Goal: Find specific page/section: Find specific page/section

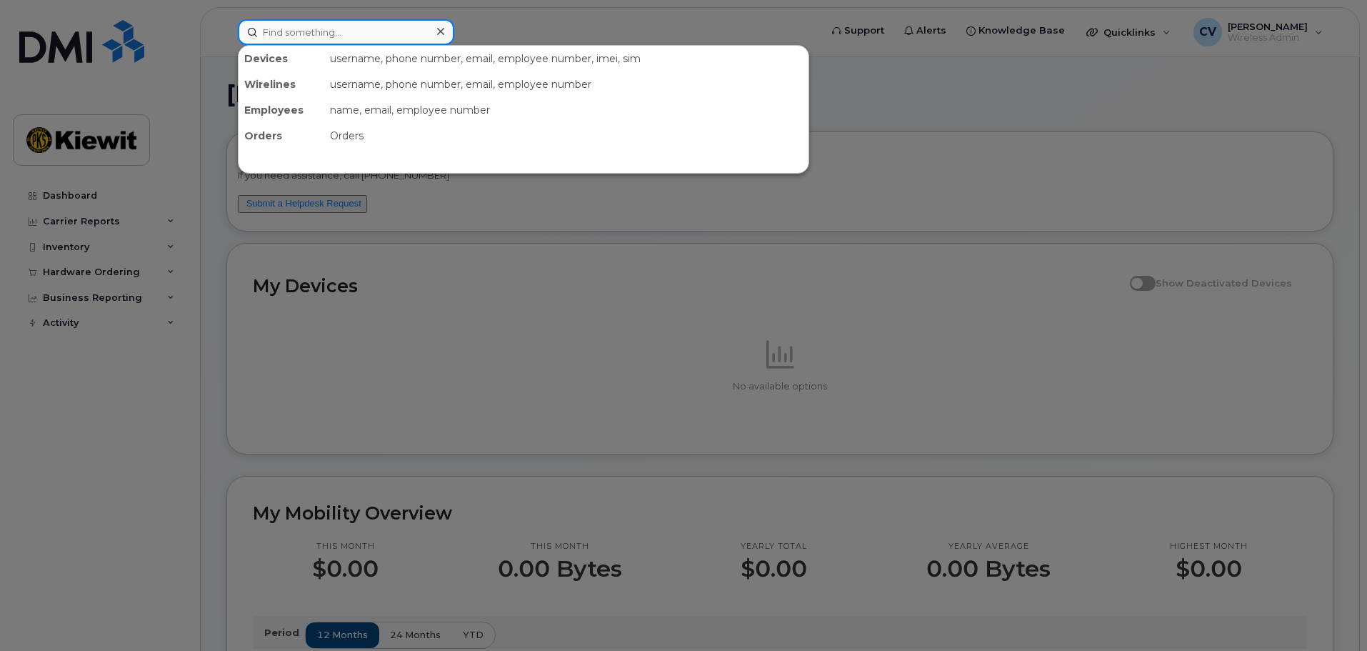
click at [333, 21] on input at bounding box center [346, 32] width 216 height 26
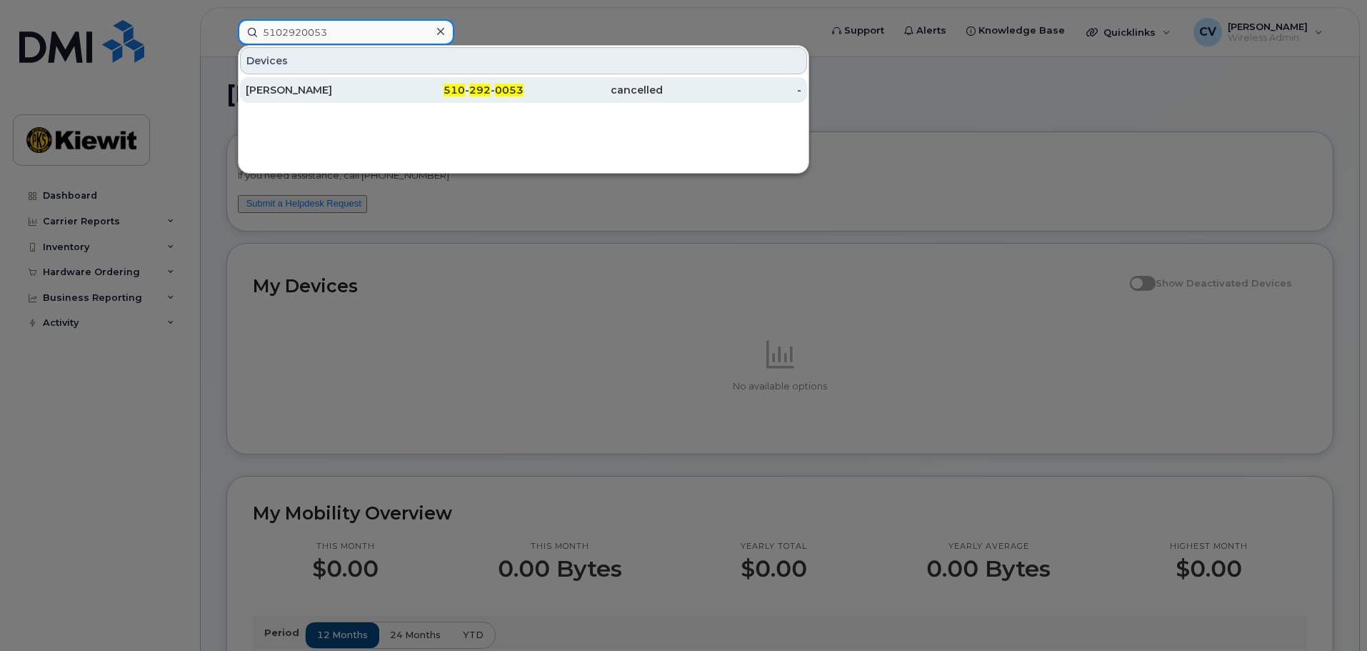
type input "5102920053"
click at [349, 94] on div "[PERSON_NAME]" at bounding box center [315, 90] width 139 height 14
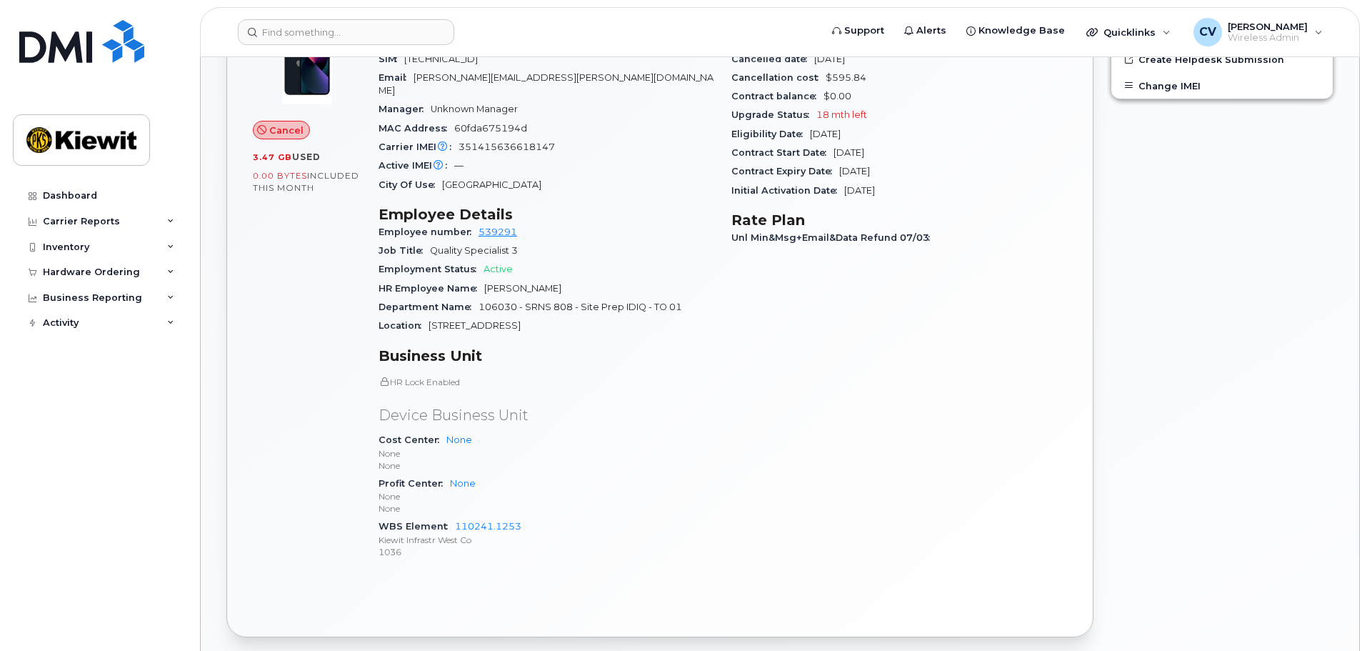
scroll to position [500, 0]
